Goal: Register for event/course

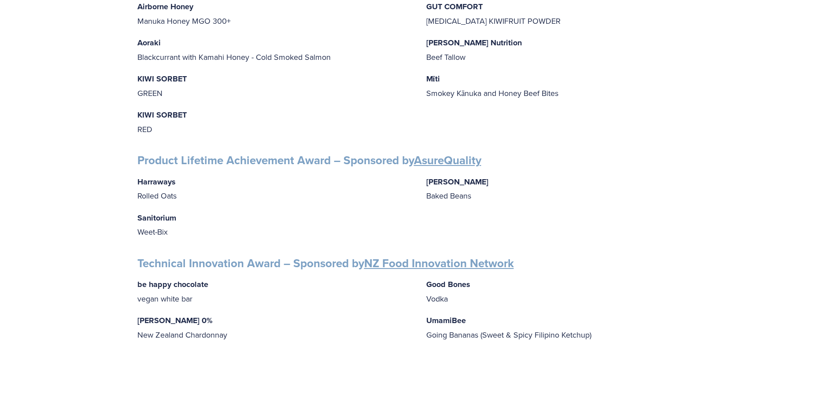
scroll to position [1233, 0]
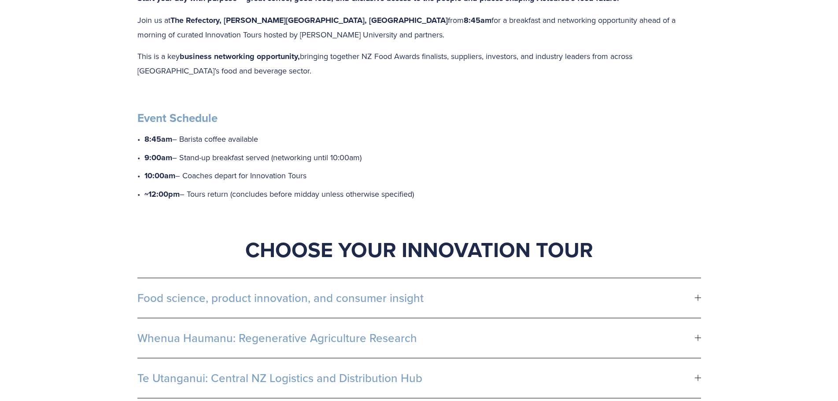
scroll to position [308, 0]
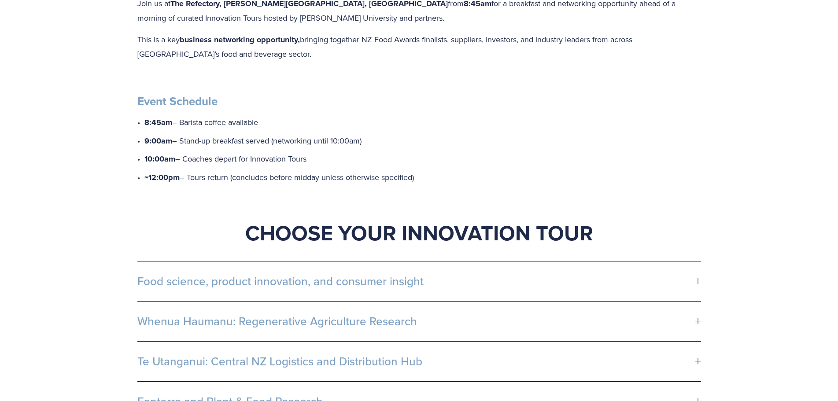
click at [366, 279] on span "Food science, product innovation, and consumer insight" at bounding box center [415, 281] width 557 height 13
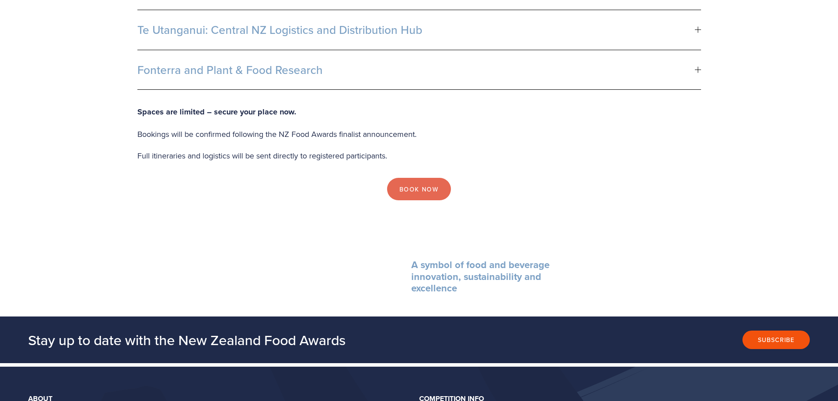
scroll to position [924, 0]
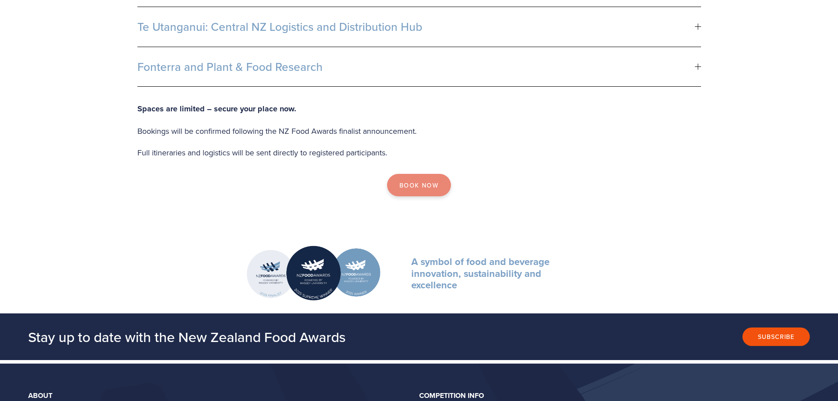
click at [412, 196] on link "Book Now" at bounding box center [419, 185] width 64 height 23
click at [249, 69] on span "Fonterra and Plant & Food Research" at bounding box center [415, 66] width 557 height 13
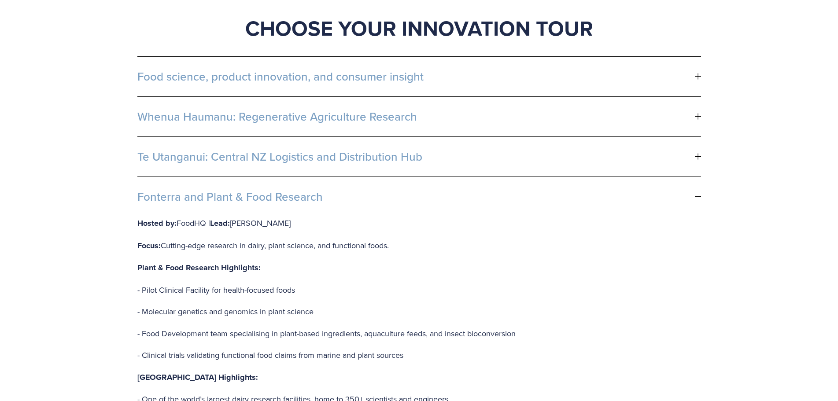
scroll to position [511, 0]
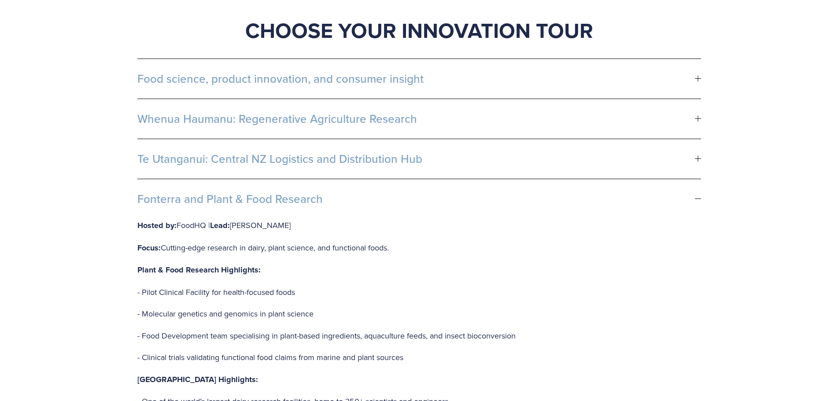
click at [277, 165] on span "Te Utanganui: Central NZ Logistics and Distribution Hub" at bounding box center [415, 158] width 557 height 13
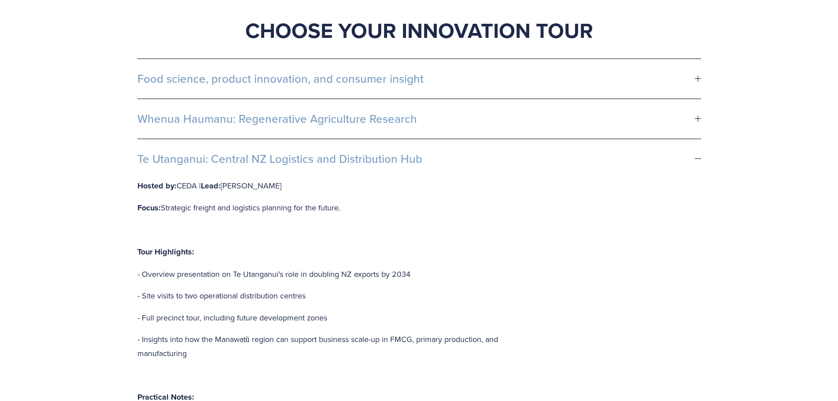
click at [364, 113] on span "Whenua Haumanu: Regenerative Agriculture Research" at bounding box center [415, 118] width 557 height 13
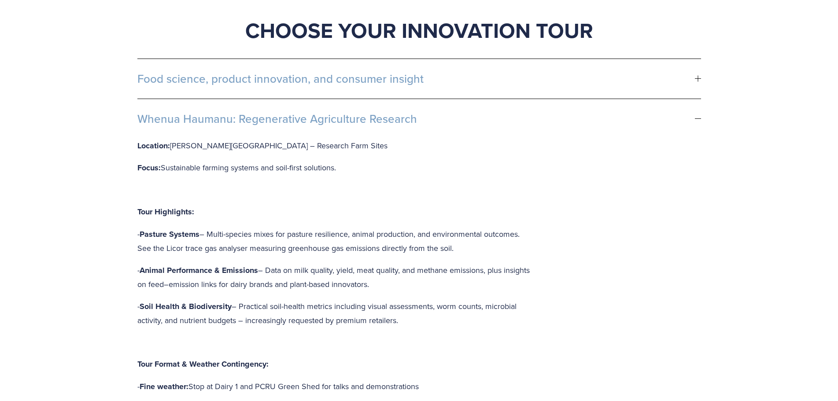
click at [395, 83] on span "Food science, product innovation, and consumer insight" at bounding box center [415, 78] width 557 height 13
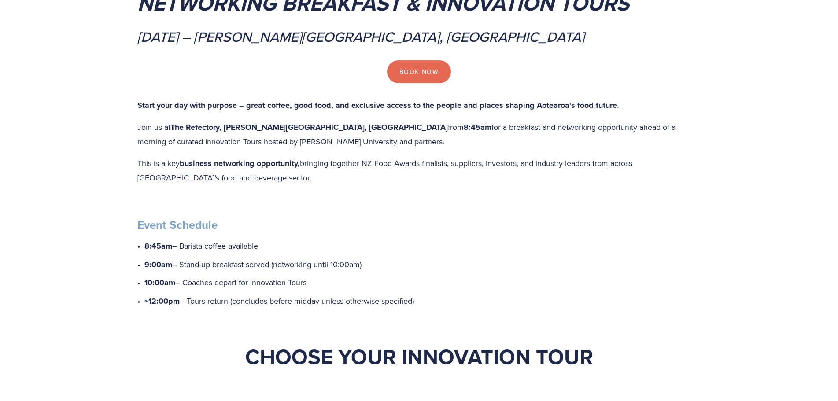
scroll to position [158, 0]
